Goal: Transaction & Acquisition: Book appointment/travel/reservation

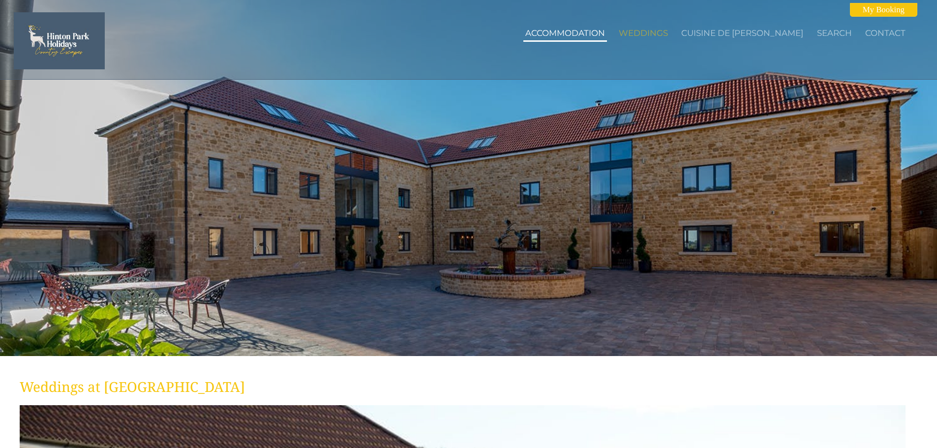
click at [588, 32] on link "Accommodation" at bounding box center [565, 33] width 80 height 10
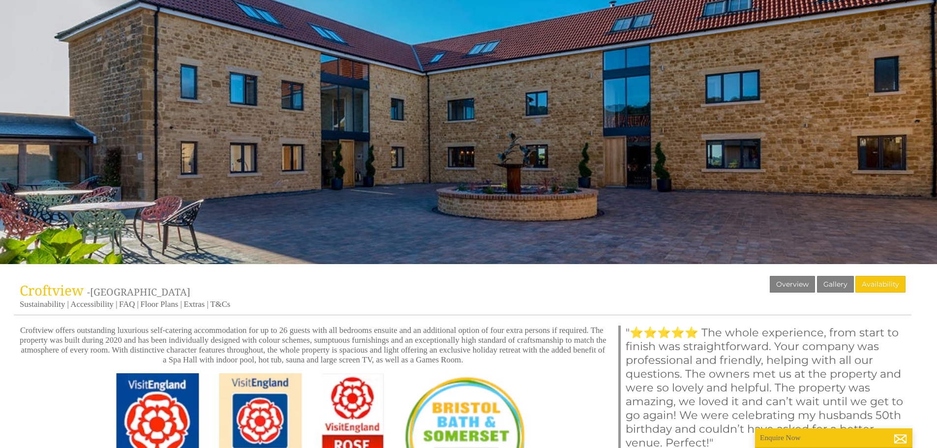
scroll to position [164, 0]
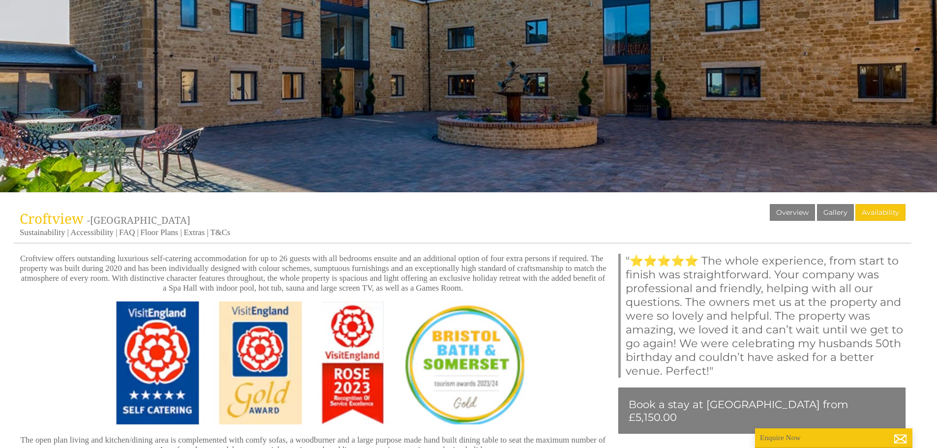
click at [327, 263] on p "Croftview offers outstanding luxurious self-catering accommodation for up to 26…" at bounding box center [313, 273] width 587 height 39
click at [327, 265] on p "Croftview offers outstanding luxurious self-catering accommodation for up to 26…" at bounding box center [313, 273] width 587 height 39
click at [328, 265] on p "Croftview offers outstanding luxurious self-catering accommodation for up to 26…" at bounding box center [313, 273] width 587 height 39
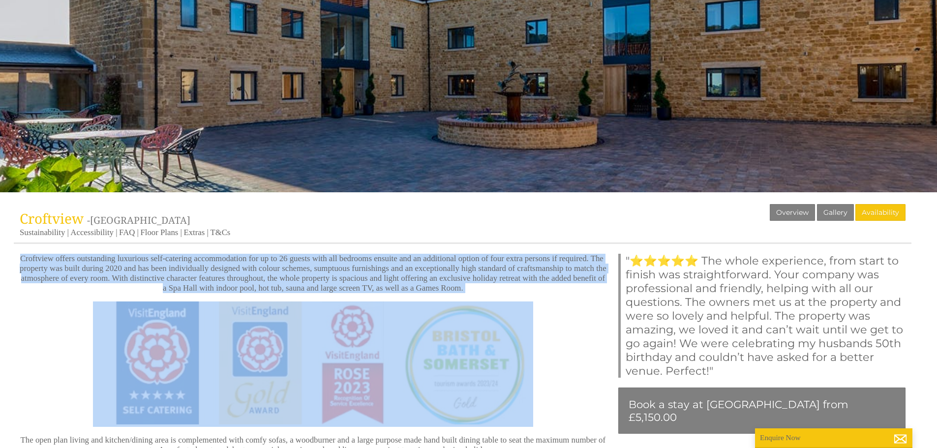
click at [328, 265] on p "Croftview offers outstanding luxurious self-catering accommodation for up to 26…" at bounding box center [313, 273] width 587 height 39
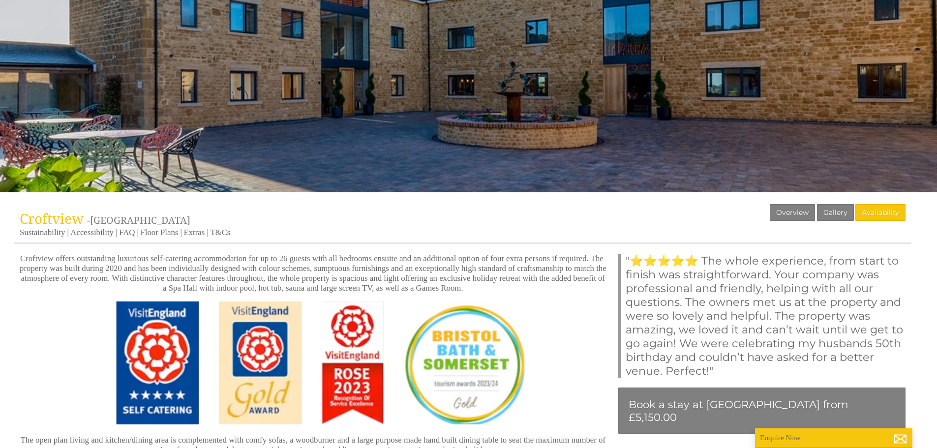
click at [330, 265] on p "Croftview offers outstanding luxurious self-catering accommodation for up to 26…" at bounding box center [313, 273] width 587 height 39
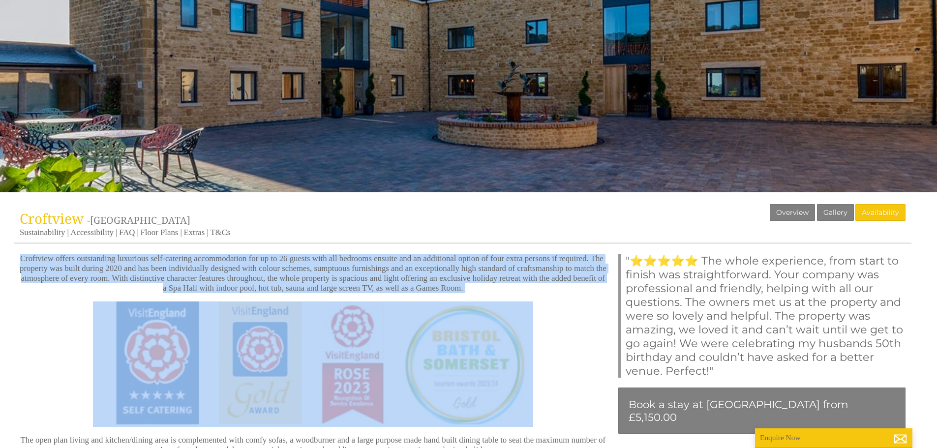
click at [330, 265] on p "Croftview offers outstanding luxurious self-catering accommodation for up to 26…" at bounding box center [313, 273] width 587 height 39
copy div "Croftview offers outstanding luxurious self-catering accommodation for up to 26…"
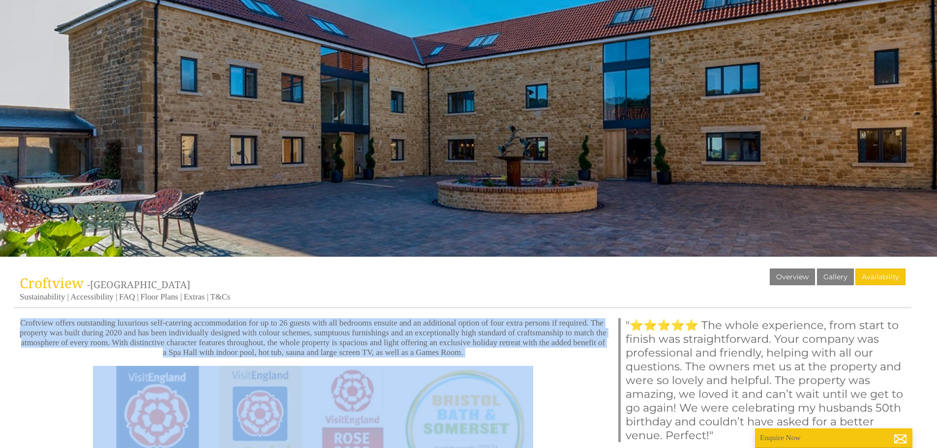
scroll to position [0, 0]
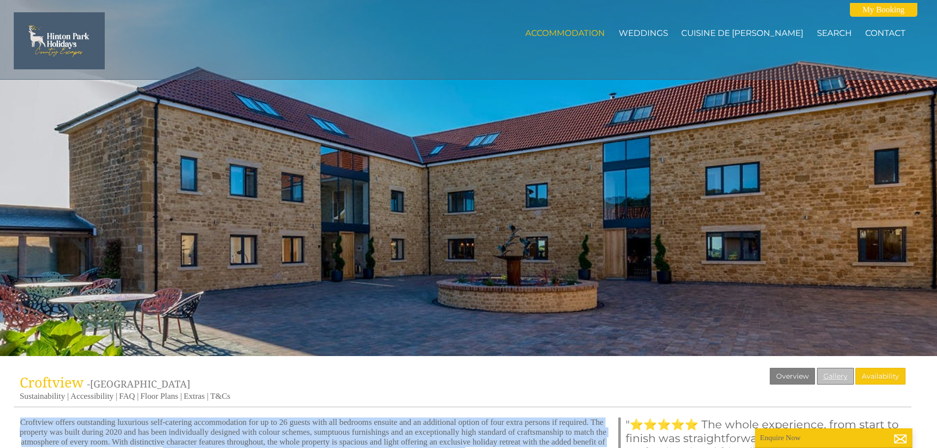
click at [825, 379] on link "Gallery" at bounding box center [835, 376] width 37 height 17
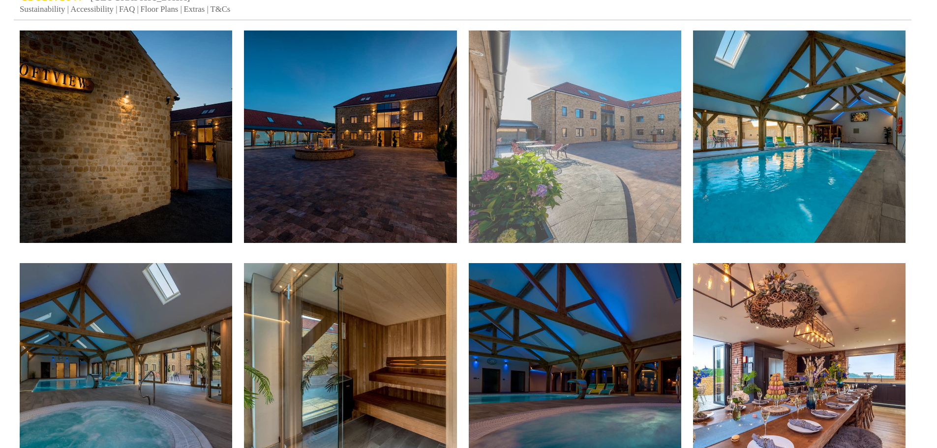
scroll to position [410, 0]
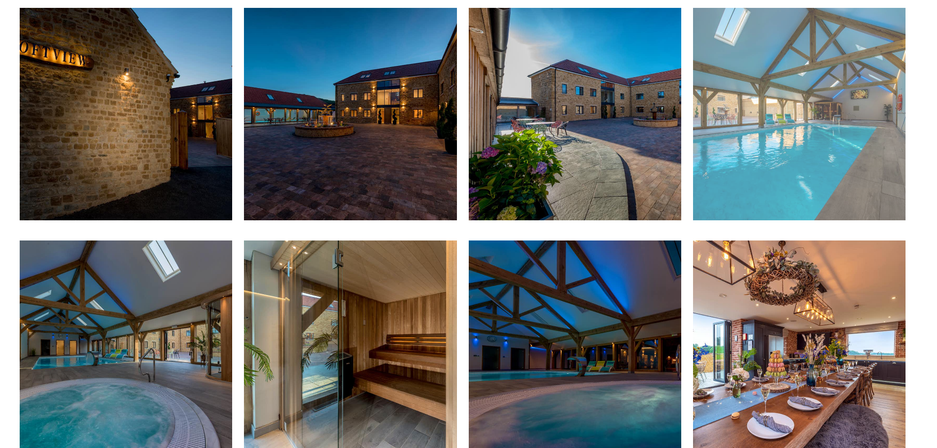
click at [760, 148] on img at bounding box center [799, 114] width 212 height 212
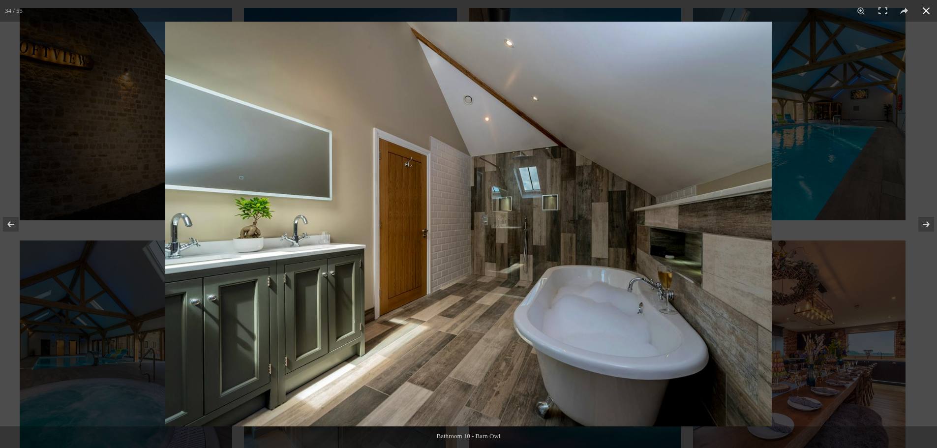
click at [927, 8] on button at bounding box center [926, 11] width 22 height 22
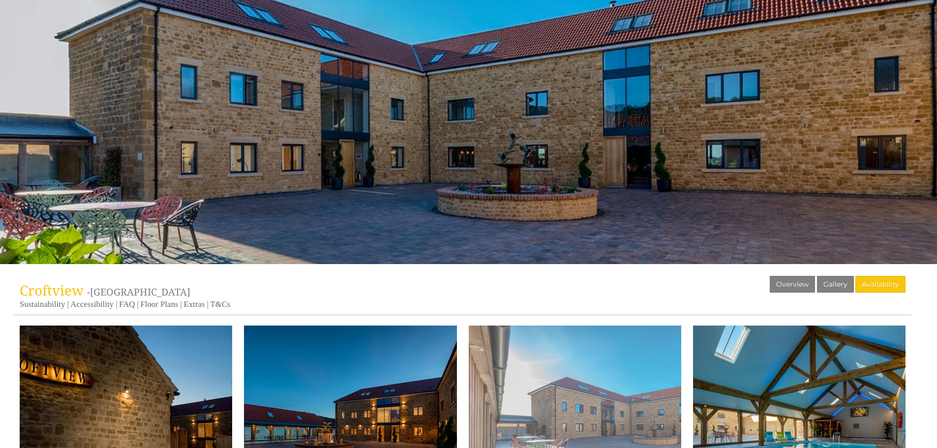
scroll to position [0, 0]
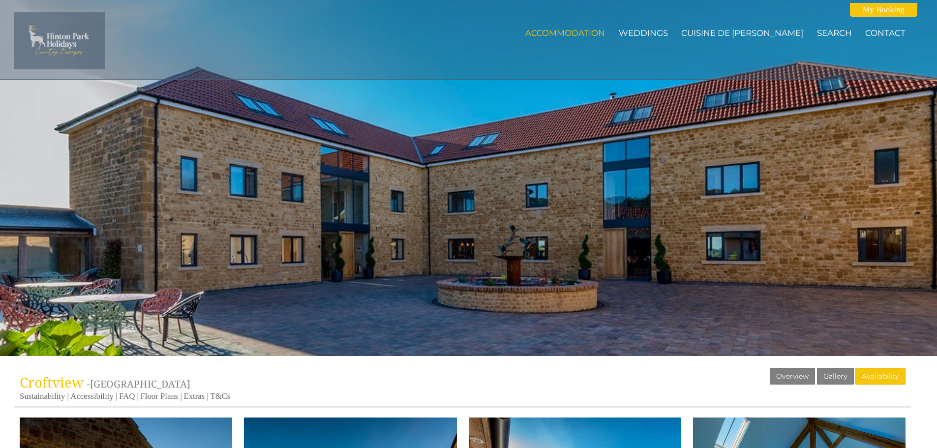
click at [86, 38] on img at bounding box center [59, 40] width 91 height 57
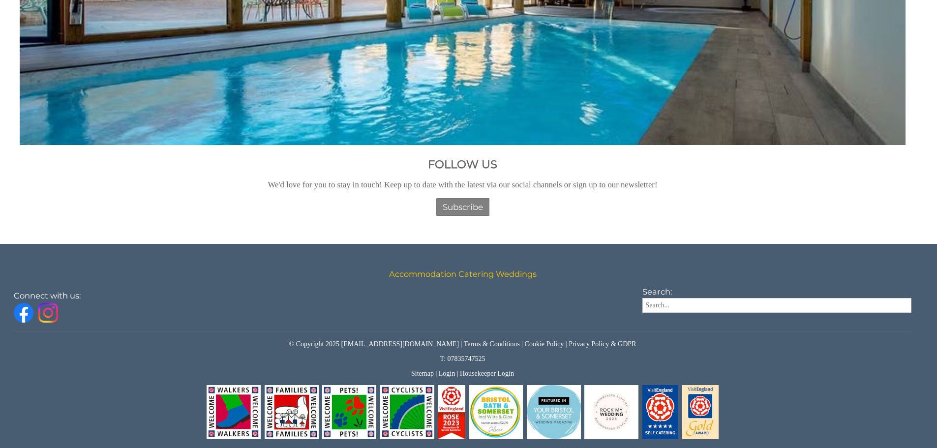
scroll to position [1647, 0]
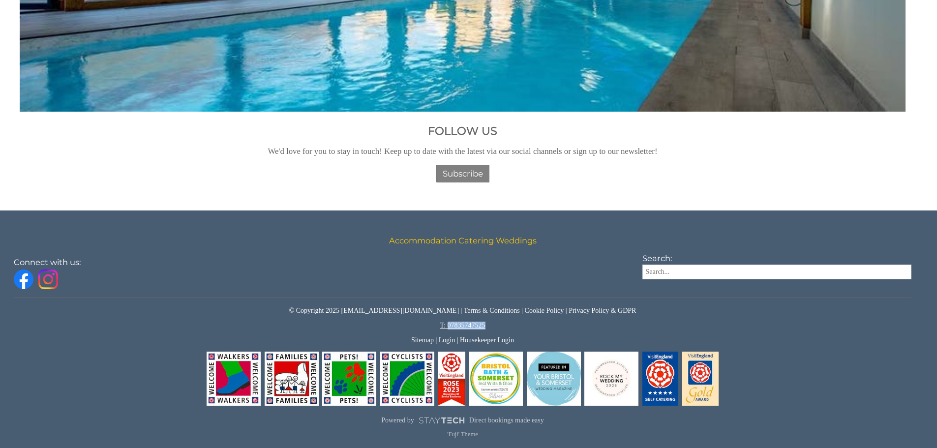
drag, startPoint x: 488, startPoint y: 324, endPoint x: 448, endPoint y: 324, distance: 40.3
click at [448, 324] on p "T: 07835747525" at bounding box center [462, 326] width 897 height 8
copy link "07835747525"
